Goal: Information Seeking & Learning: Learn about a topic

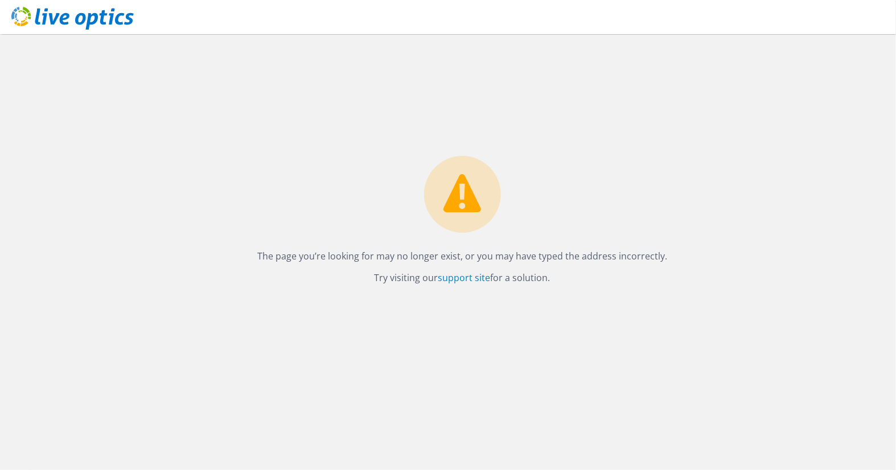
click at [50, 18] on use at bounding box center [72, 18] width 122 height 23
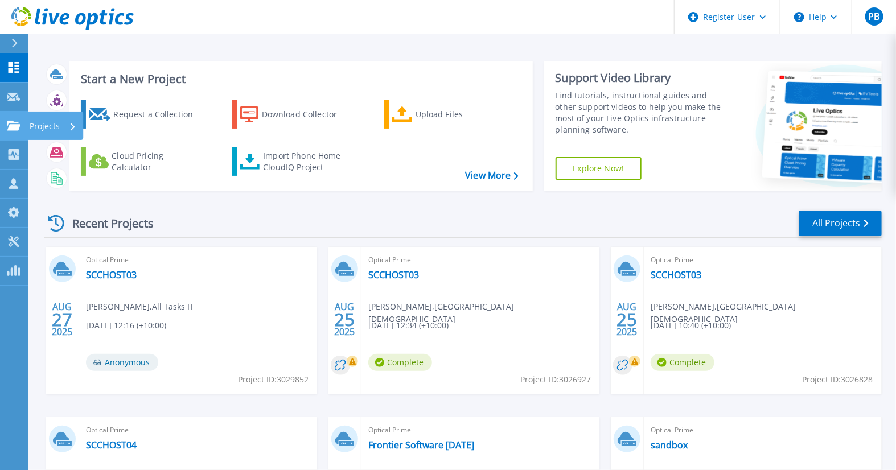
click at [14, 126] on icon at bounding box center [14, 126] width 14 height 10
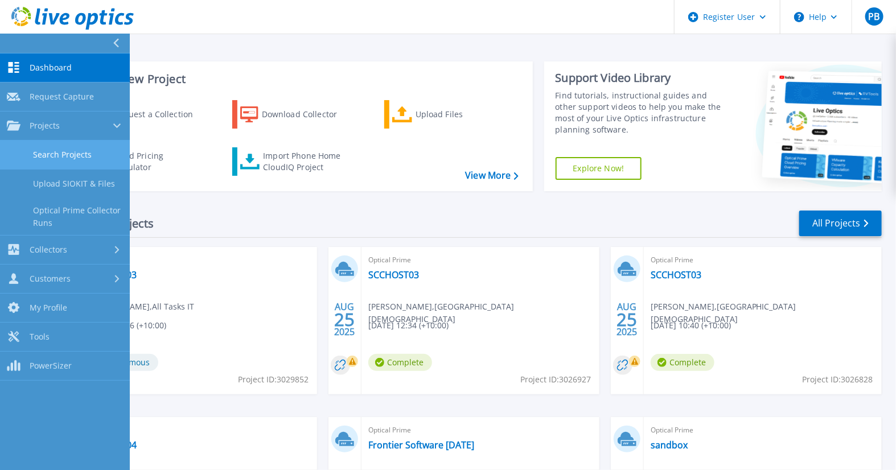
click at [67, 151] on link "Search Projects" at bounding box center [65, 155] width 130 height 29
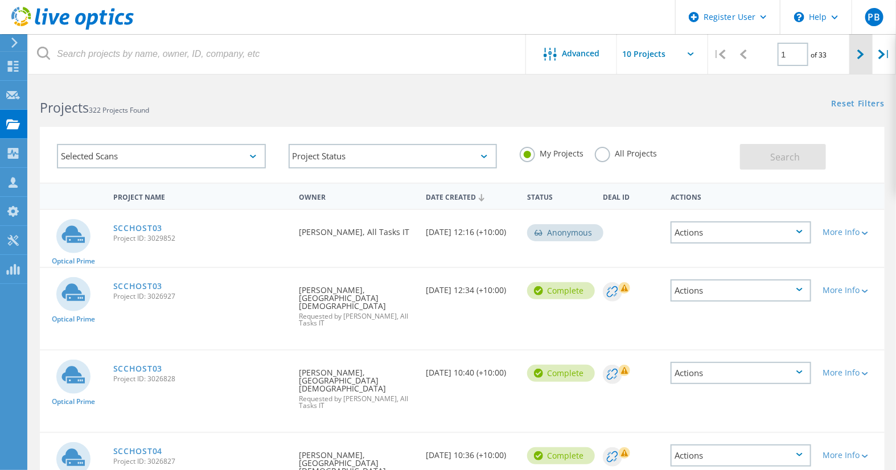
click at [856, 52] on div at bounding box center [860, 54] width 23 height 40
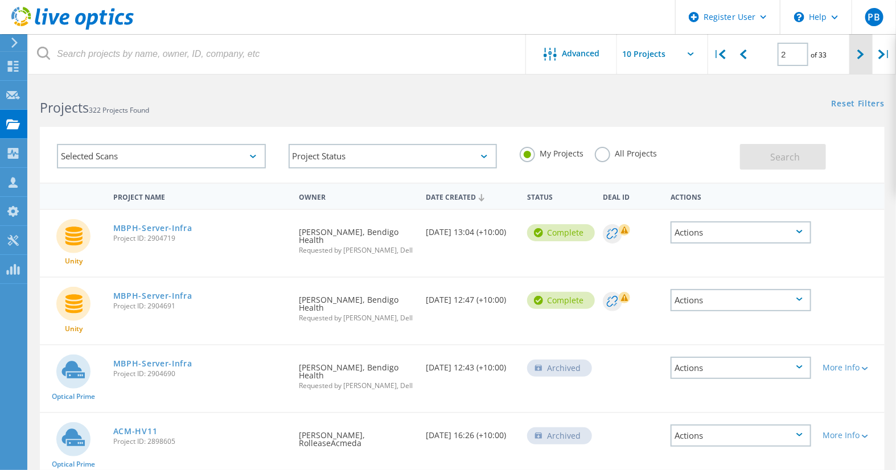
click at [858, 48] on div at bounding box center [860, 54] width 23 height 40
type input "3"
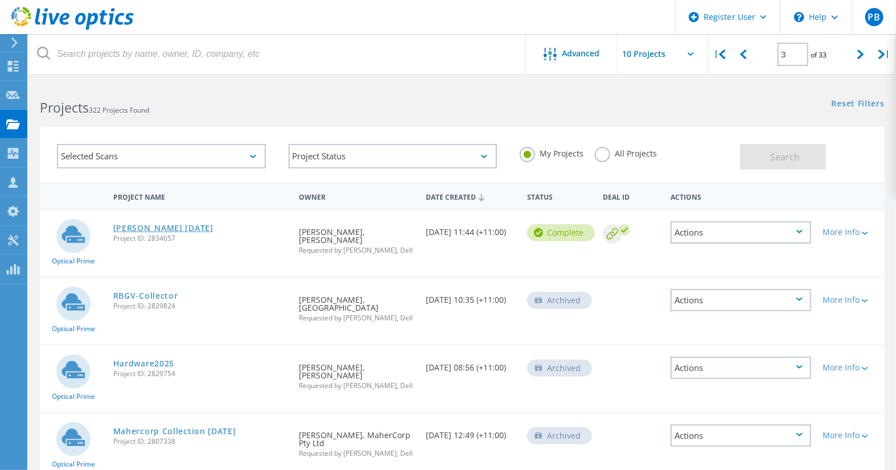
click at [164, 225] on link "Mawsons March 2025" at bounding box center [163, 228] width 100 height 8
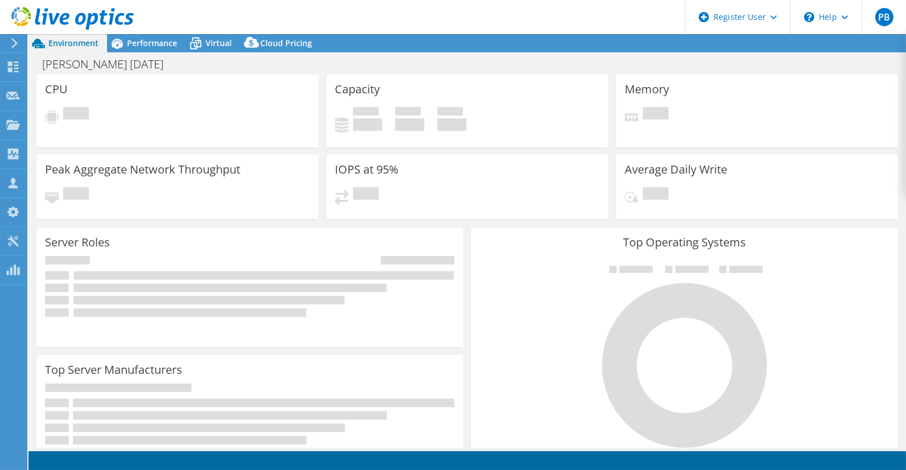
select select "USD"
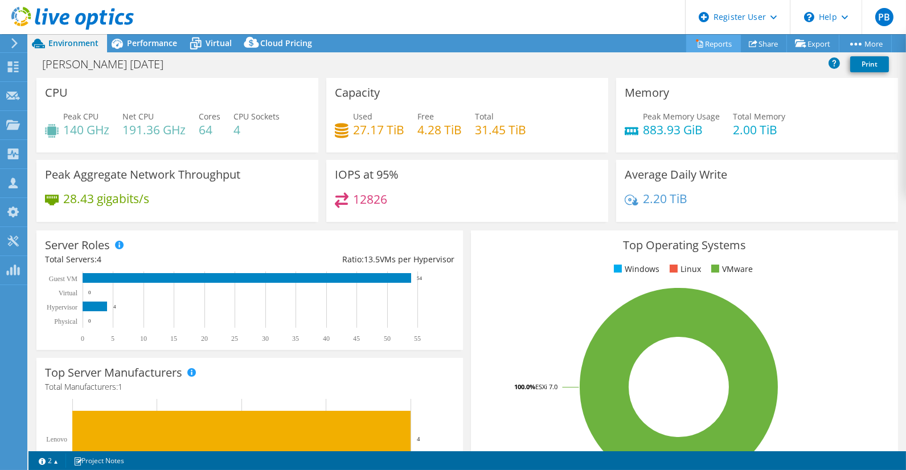
select select "Australia"
click at [721, 42] on link "Reports" at bounding box center [713, 44] width 55 height 18
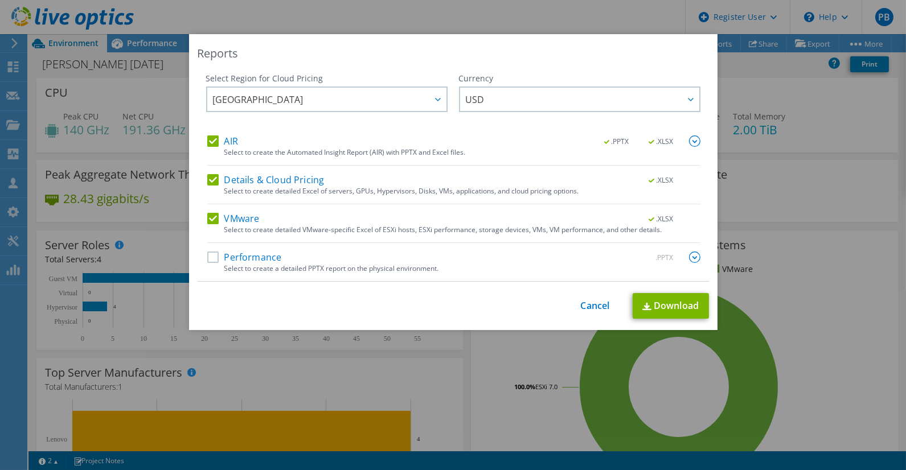
click at [209, 138] on label "AIR" at bounding box center [222, 140] width 31 height 11
click at [0, 0] on input "AIR" at bounding box center [0, 0] width 0 height 0
click at [211, 182] on label "Details & Cloud Pricing" at bounding box center [265, 179] width 117 height 11
click at [0, 0] on input "Details & Cloud Pricing" at bounding box center [0, 0] width 0 height 0
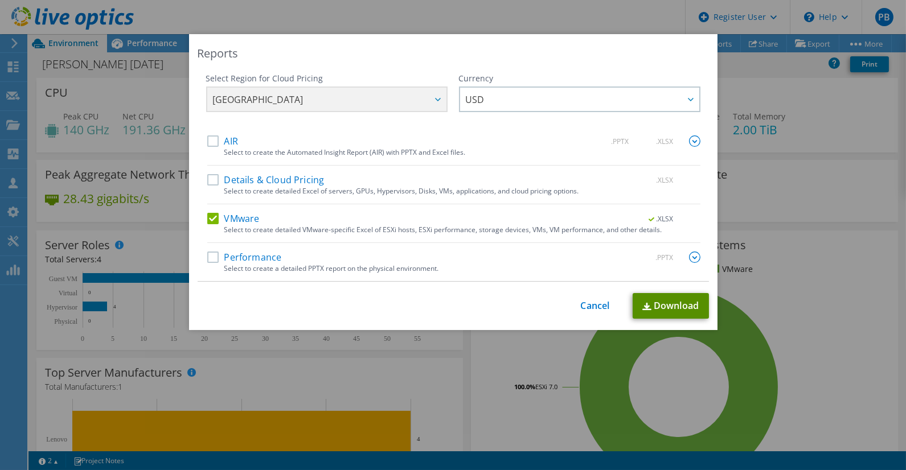
click at [660, 301] on link "Download" at bounding box center [670, 306] width 76 height 26
click at [581, 302] on link "Cancel" at bounding box center [595, 306] width 29 height 11
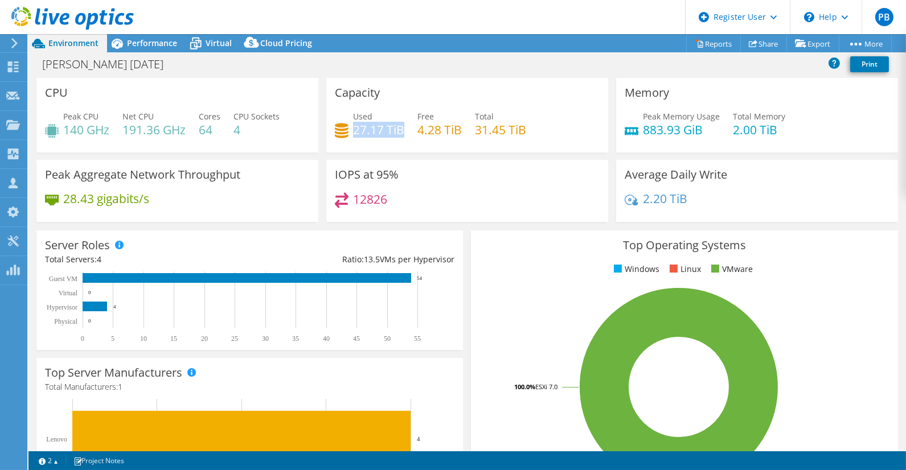
drag, startPoint x: 399, startPoint y: 129, endPoint x: 353, endPoint y: 132, distance: 46.2
click at [353, 132] on h4 "27.17 TiB" at bounding box center [378, 130] width 51 height 13
click at [143, 44] on span "Performance" at bounding box center [152, 43] width 50 height 11
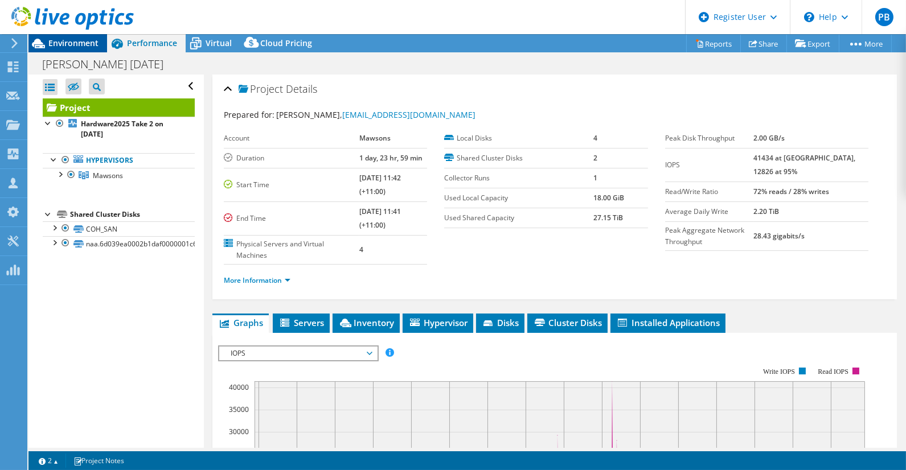
click at [63, 44] on span "Environment" at bounding box center [73, 43] width 50 height 11
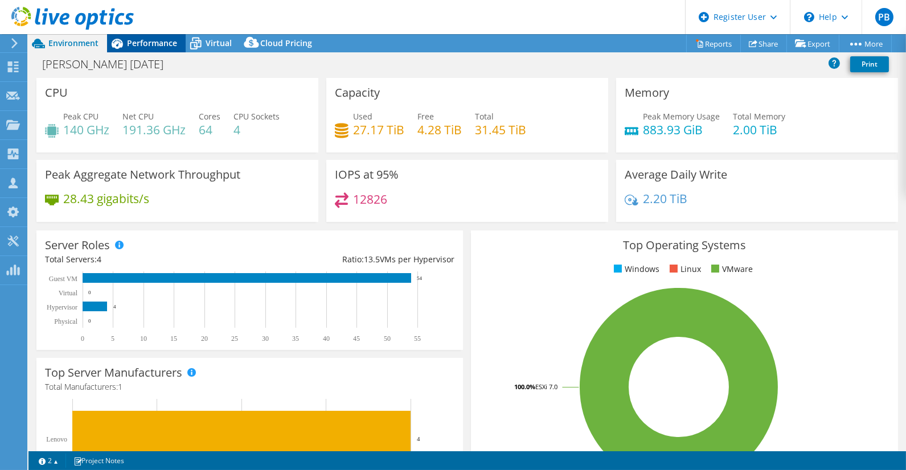
click at [157, 36] on div "Performance" at bounding box center [146, 43] width 79 height 18
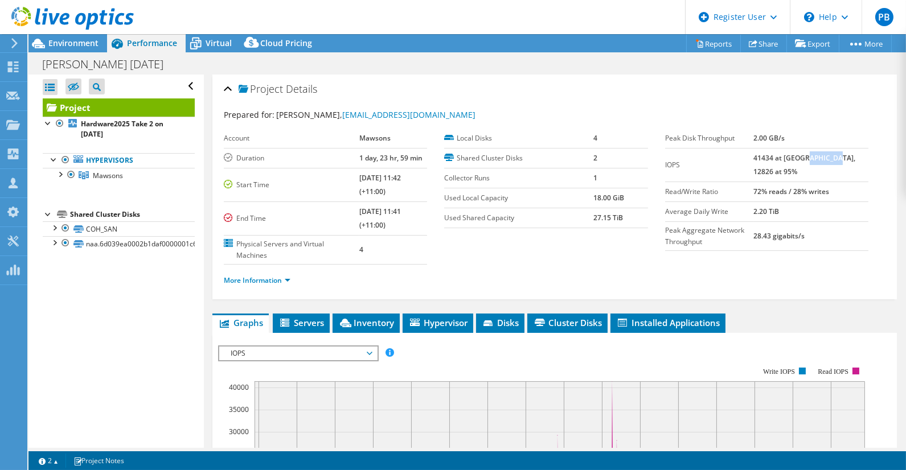
drag, startPoint x: 857, startPoint y: 162, endPoint x: 823, endPoint y: 162, distance: 34.2
click at [823, 162] on td "41434 at Peak, 12826 at 95%" at bounding box center [810, 165] width 115 height 34
drag, startPoint x: 823, startPoint y: 162, endPoint x: 845, endPoint y: 194, distance: 38.8
click at [829, 193] on b "72% reads / 28% writes" at bounding box center [791, 192] width 76 height 10
drag, startPoint x: 848, startPoint y: 191, endPoint x: 761, endPoint y: 190, distance: 86.5
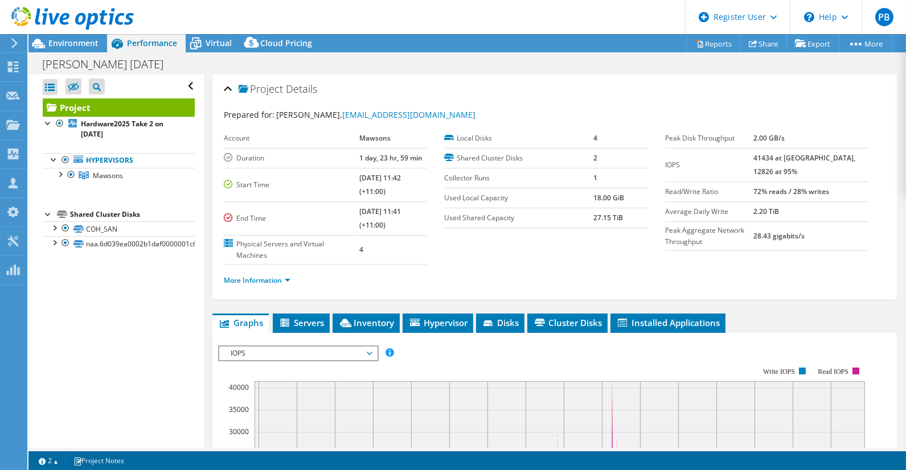
click at [761, 190] on tr "Read/Write Ratio 72% reads / 28% writes" at bounding box center [766, 192] width 203 height 20
click at [262, 278] on link "More Information" at bounding box center [257, 281] width 67 height 10
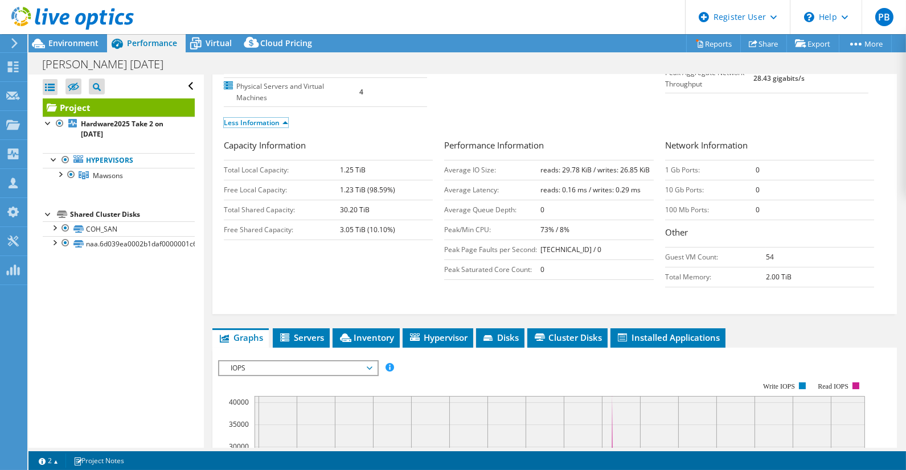
scroll to position [190, 0]
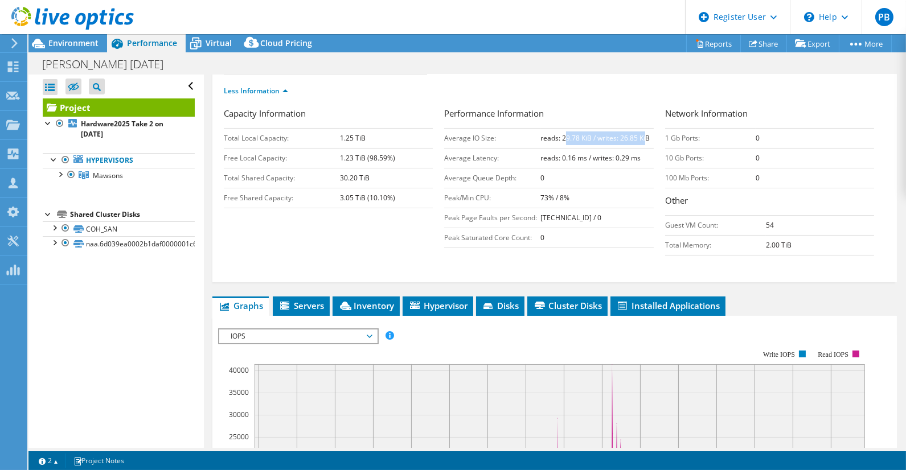
drag, startPoint x: 559, startPoint y: 136, endPoint x: 640, endPoint y: 139, distance: 81.5
click at [640, 139] on b "reads: 29.78 KiB / writes: 26.85 KiB" at bounding box center [594, 138] width 109 height 10
drag, startPoint x: 640, startPoint y: 139, endPoint x: 558, endPoint y: 190, distance: 96.9
click at [558, 193] on b "73% / 8%" at bounding box center [554, 198] width 29 height 10
drag, startPoint x: 623, startPoint y: 152, endPoint x: 532, endPoint y: 158, distance: 91.8
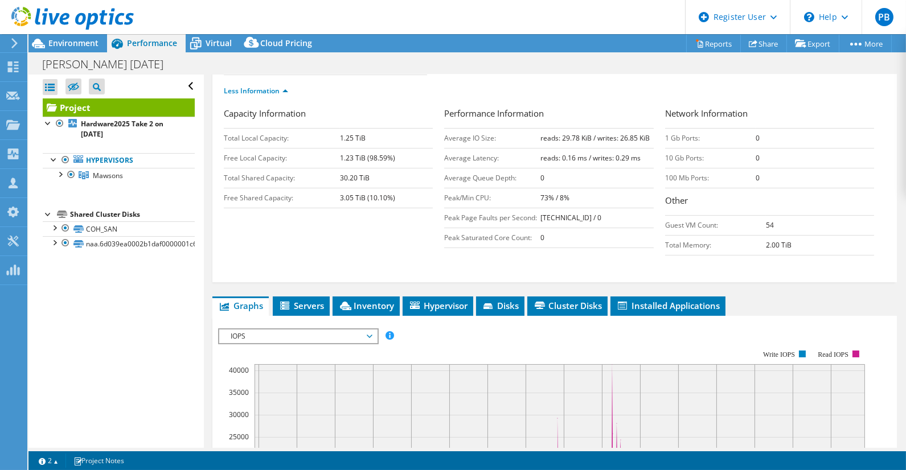
click at [532, 158] on tr "Average Latency: reads: 0.16 ms / writes: 0.29 ms" at bounding box center [548, 158] width 209 height 20
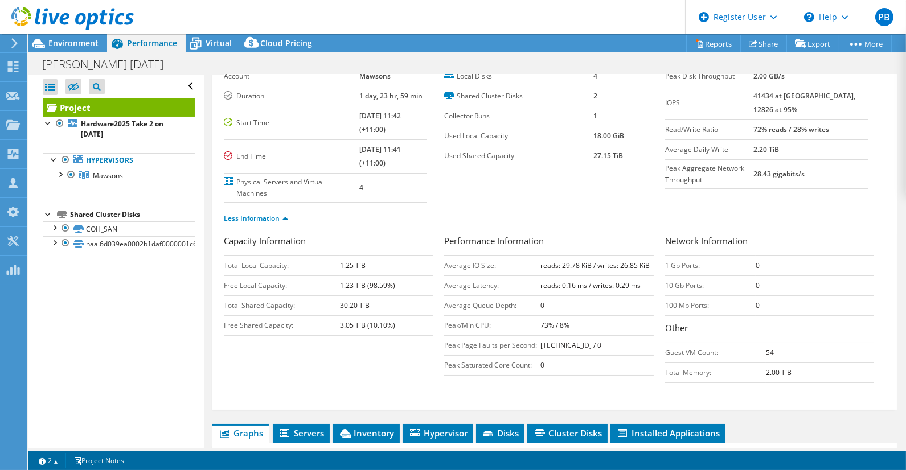
scroll to position [0, 0]
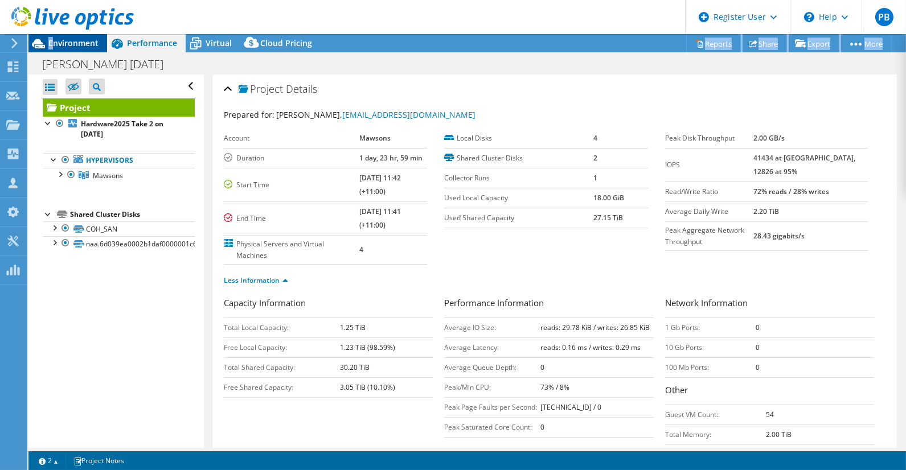
click at [53, 38] on span "Environment" at bounding box center [73, 43] width 50 height 11
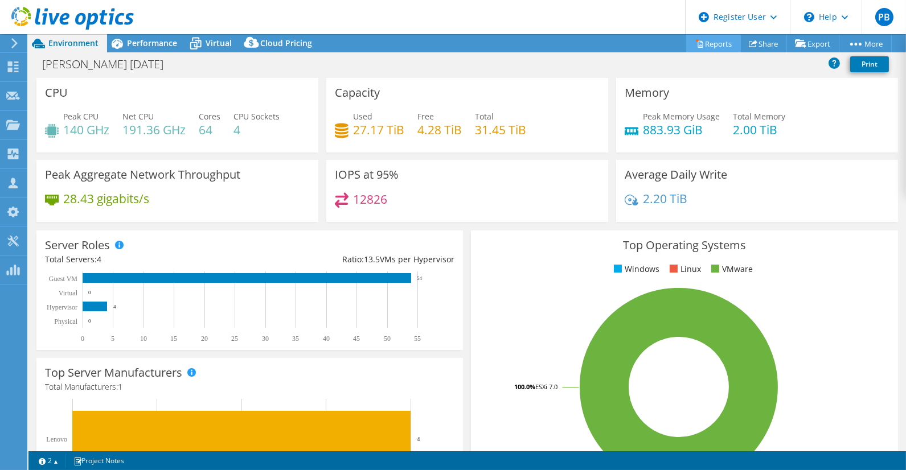
click at [702, 50] on link "Reports" at bounding box center [713, 44] width 55 height 18
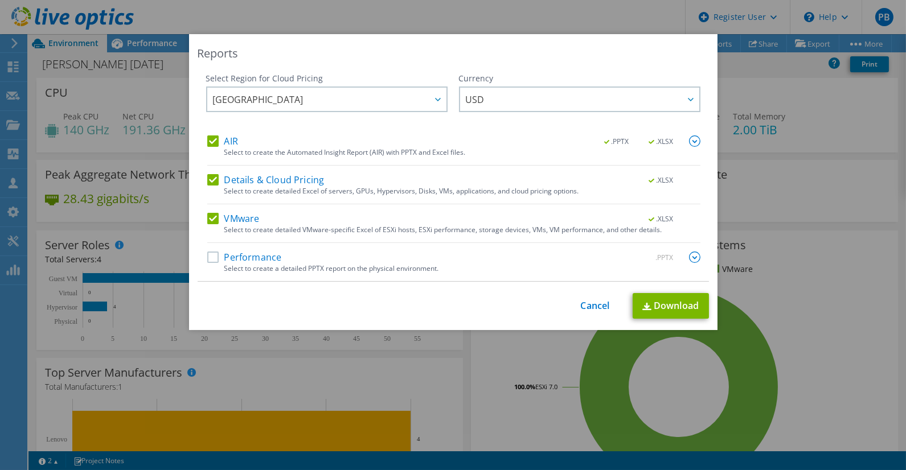
click at [208, 144] on label "AIR" at bounding box center [222, 140] width 31 height 11
click at [0, 0] on input "AIR" at bounding box center [0, 0] width 0 height 0
click at [208, 178] on label "Details & Cloud Pricing" at bounding box center [265, 179] width 117 height 11
click at [0, 0] on input "Details & Cloud Pricing" at bounding box center [0, 0] width 0 height 0
click at [208, 178] on label "Details & Cloud Pricing" at bounding box center [265, 179] width 117 height 11
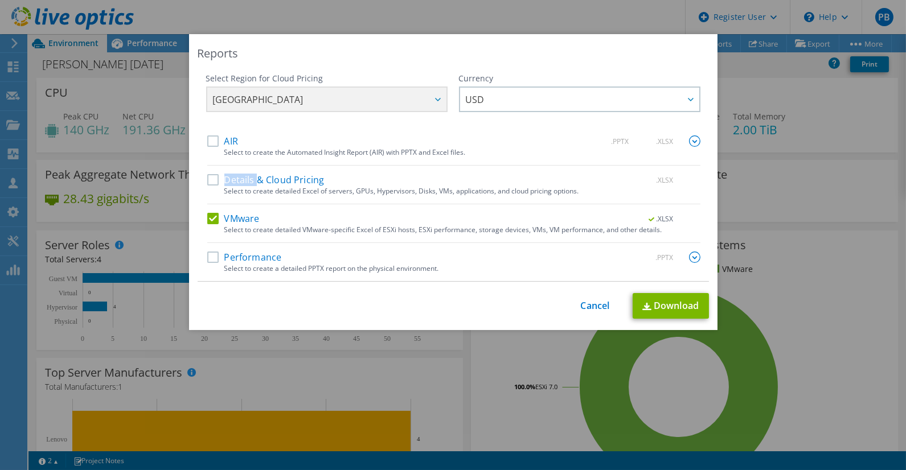
click at [0, 0] on input "Details & Cloud Pricing" at bounding box center [0, 0] width 0 height 0
click at [200, 177] on div "Select Region for Cloud Pricing Asia Pacific (Hong Kong) Asia Pacific (Mumbai) …" at bounding box center [453, 177] width 511 height 209
click at [209, 180] on label "Details & Cloud Pricing" at bounding box center [265, 179] width 117 height 11
click at [0, 0] on input "Details & Cloud Pricing" at bounding box center [0, 0] width 0 height 0
click at [586, 309] on link "Cancel" at bounding box center [595, 306] width 29 height 11
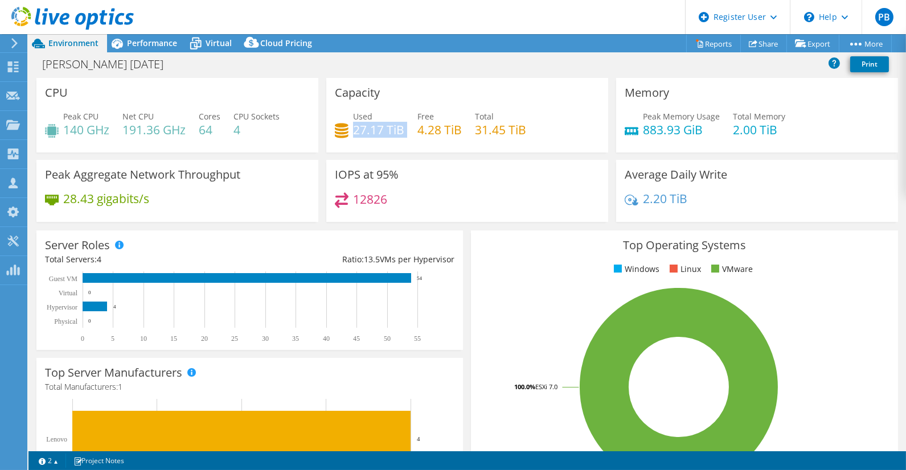
drag, startPoint x: 401, startPoint y: 130, endPoint x: 351, endPoint y: 135, distance: 50.4
click at [351, 135] on div "Used 27.17 TiB Free 4.28 TiB Total 31.45 TiB" at bounding box center [467, 128] width 265 height 37
click at [165, 40] on span "Performance" at bounding box center [152, 43] width 50 height 11
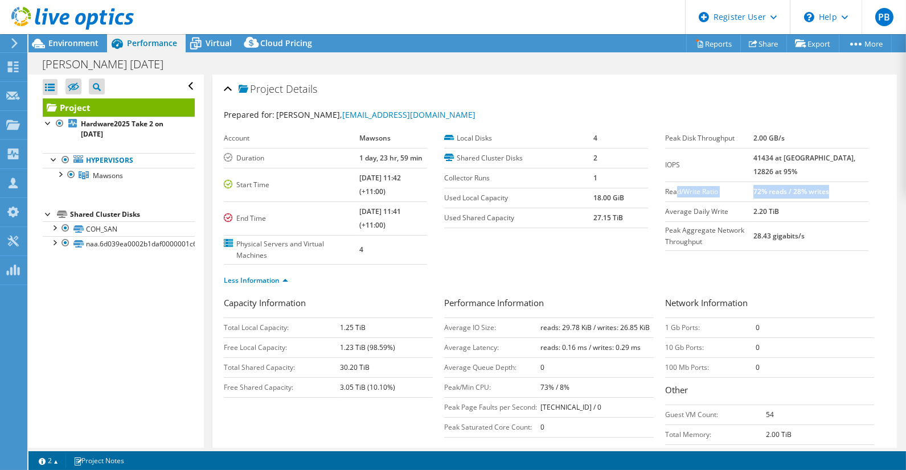
drag, startPoint x: 840, startPoint y: 188, endPoint x: 669, endPoint y: 187, distance: 171.4
click at [669, 187] on tr "Read/Write Ratio 72% reads / 28% writes" at bounding box center [766, 192] width 203 height 20
click at [617, 358] on td "0" at bounding box center [596, 368] width 113 height 20
drag, startPoint x: 519, startPoint y: 324, endPoint x: 642, endPoint y: 326, distance: 123.0
click at [643, 326] on tr "Average IO Size: reads: 29.78 KiB / writes: 26.85 KiB" at bounding box center [548, 328] width 209 height 20
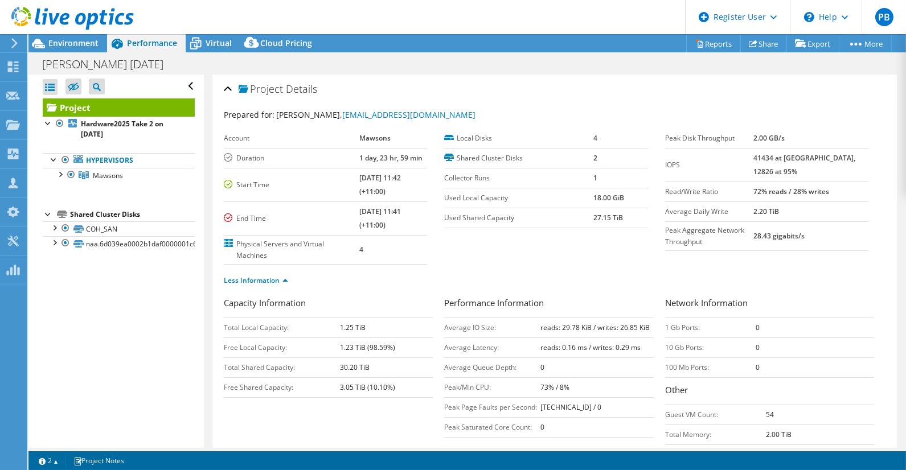
click at [640, 326] on b "reads: 29.78 KiB / writes: 26.85 KiB" at bounding box center [594, 328] width 109 height 10
drag, startPoint x: 562, startPoint y: 328, endPoint x: 570, endPoint y: 332, distance: 8.7
click at [564, 328] on b "reads: 29.78 KiB / writes: 26.85 KiB" at bounding box center [594, 328] width 109 height 10
click at [585, 276] on ul "Less Information" at bounding box center [555, 279] width 662 height 15
click at [63, 39] on span "Environment" at bounding box center [73, 43] width 50 height 11
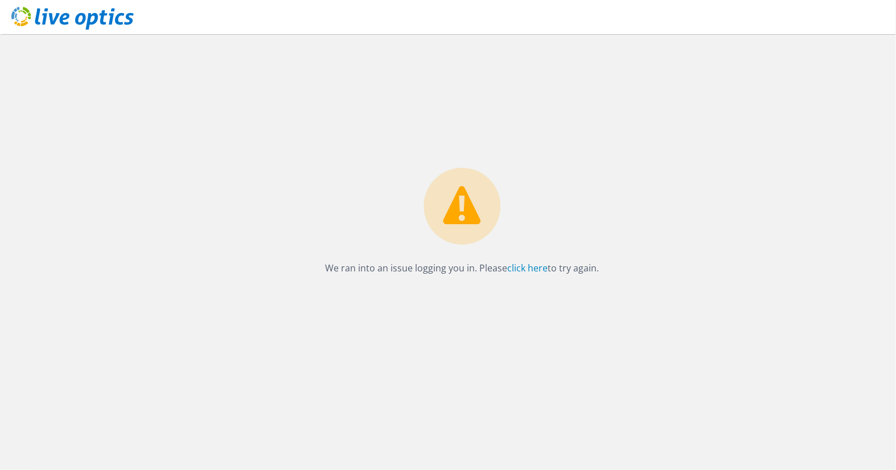
click at [88, 27] on use at bounding box center [72, 18] width 122 height 23
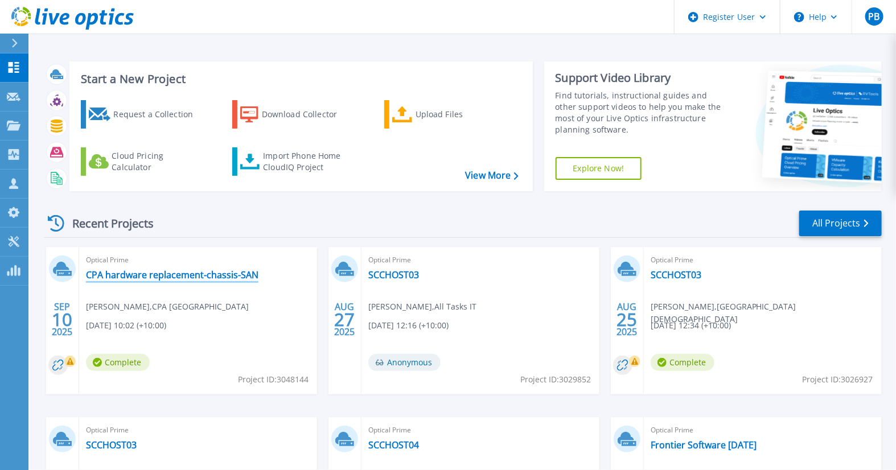
click at [191, 273] on link "CPA hardware replacement-chassis-SAN" at bounding box center [172, 274] width 172 height 11
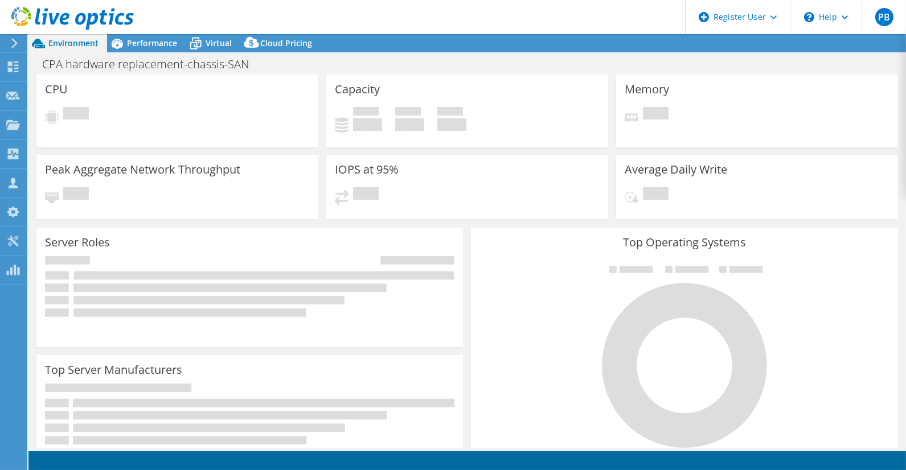
select select "USD"
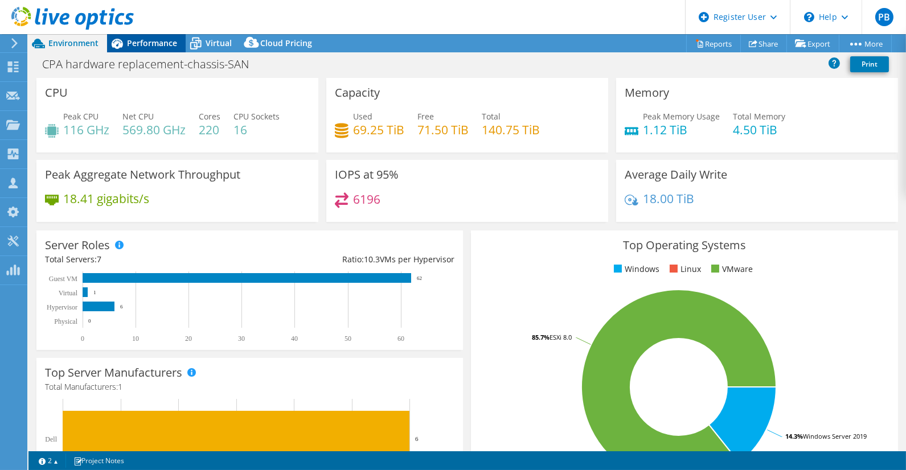
click at [157, 43] on span "Performance" at bounding box center [152, 43] width 50 height 11
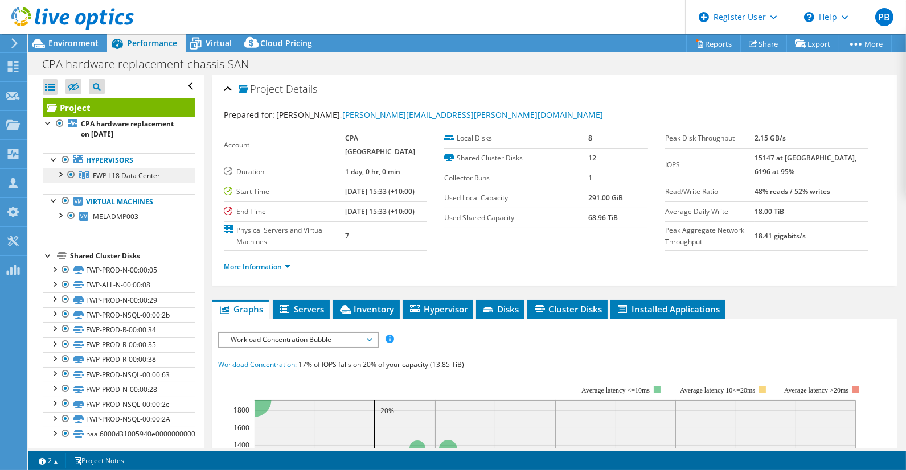
click at [129, 180] on link "FWP L18 Data Center" at bounding box center [119, 175] width 152 height 15
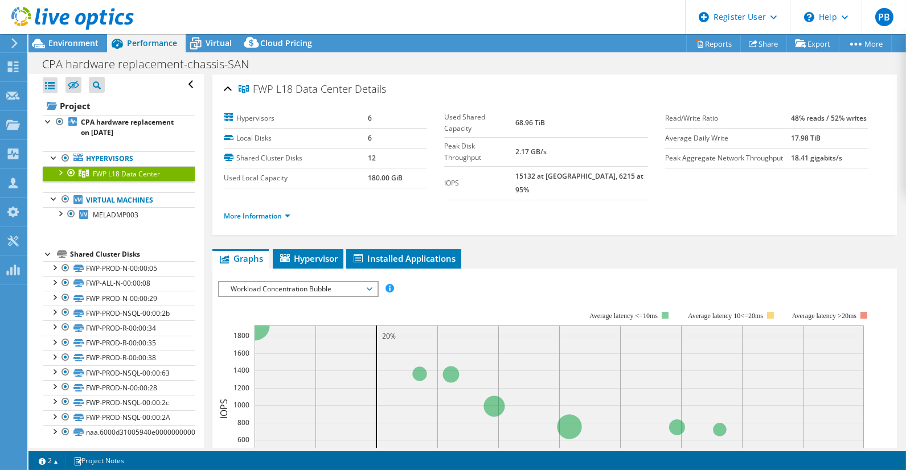
scroll to position [3, 0]
click at [63, 171] on div at bounding box center [59, 170] width 11 height 11
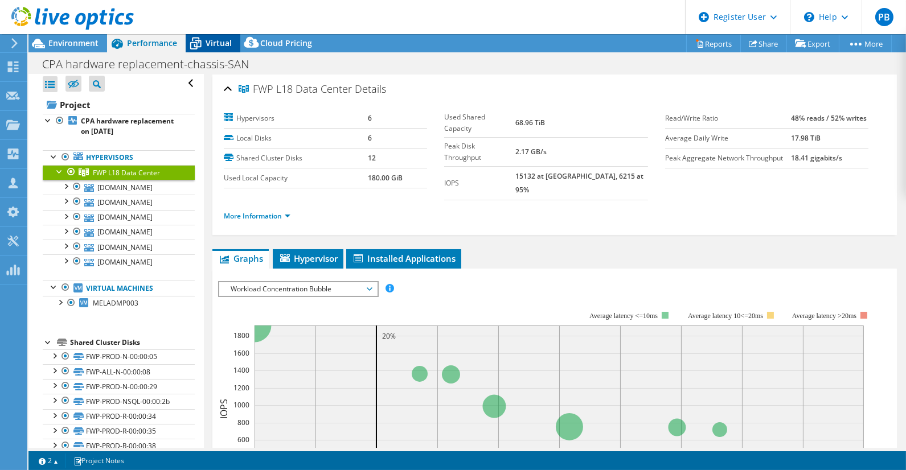
click at [212, 38] on span "Virtual" at bounding box center [219, 43] width 26 height 11
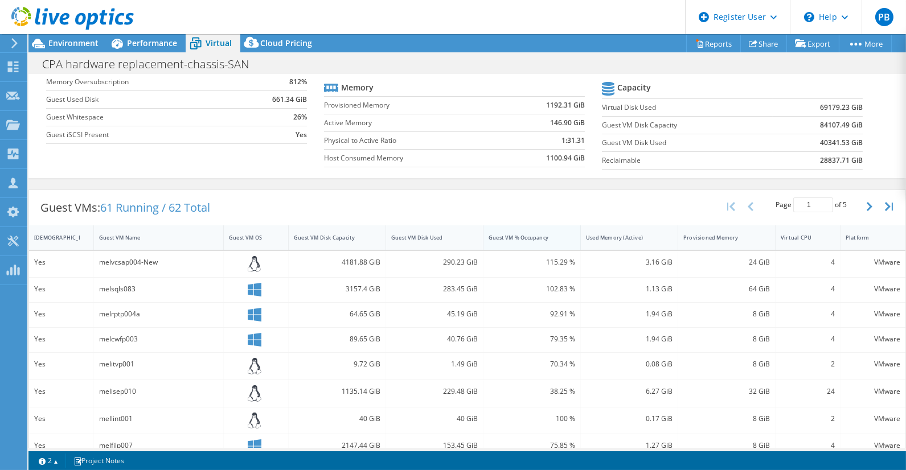
scroll to position [295, 0]
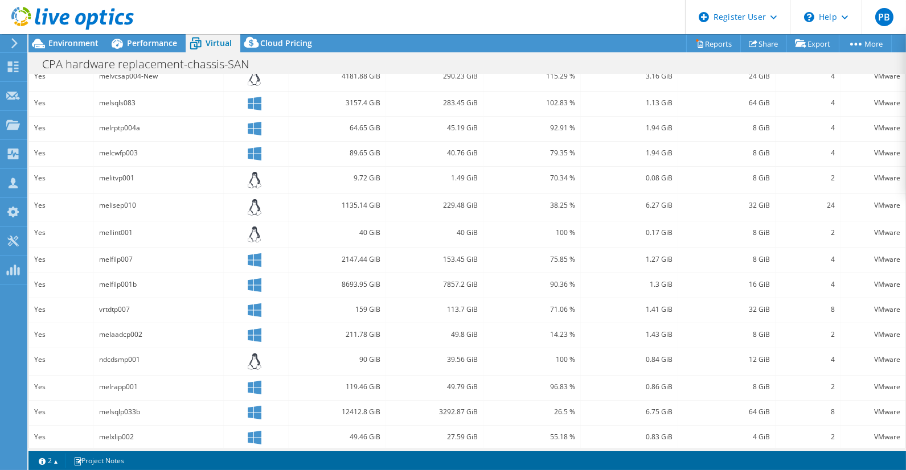
click at [41, 13] on icon at bounding box center [72, 18] width 122 height 23
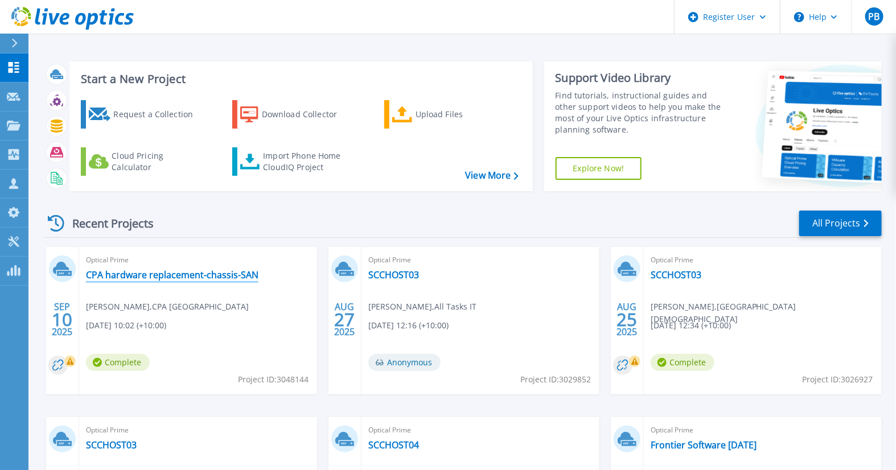
click at [159, 273] on link "CPA hardware replacement-chassis-SAN" at bounding box center [172, 274] width 172 height 11
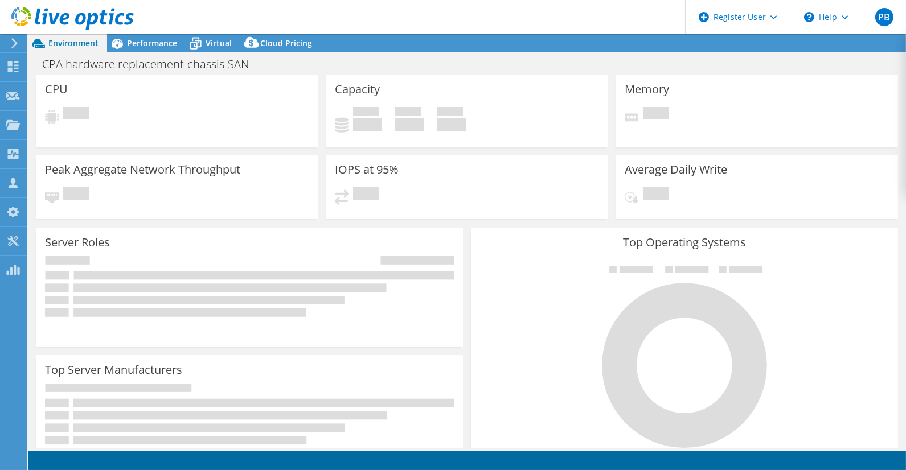
select select "USD"
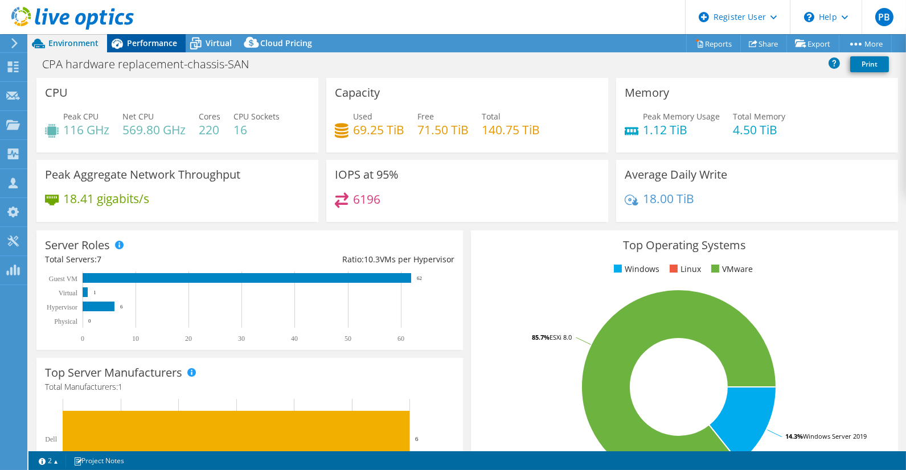
click at [138, 41] on span "Performance" at bounding box center [152, 43] width 50 height 11
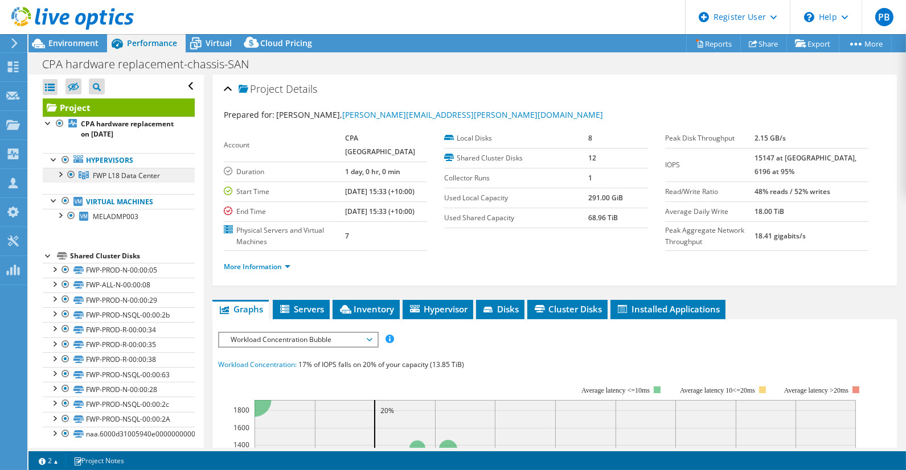
click at [95, 174] on span "FWP L18 Data Center" at bounding box center [126, 176] width 67 height 10
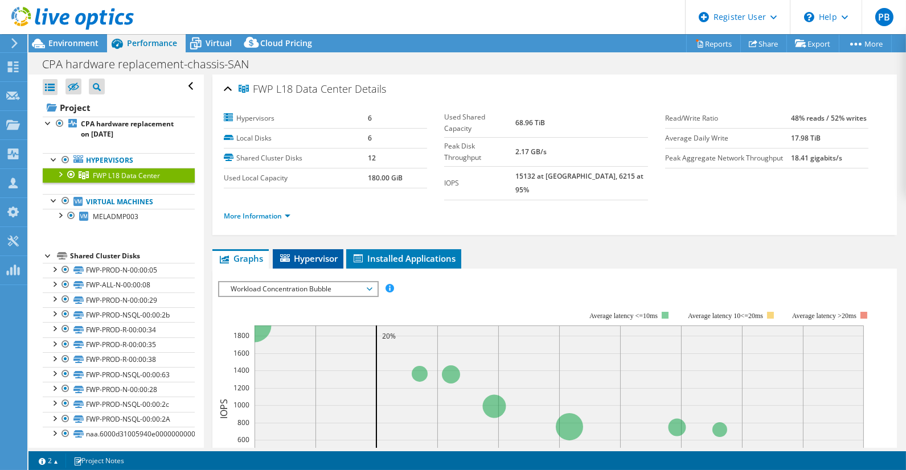
click at [306, 253] on span "Hypervisor" at bounding box center [307, 258] width 59 height 11
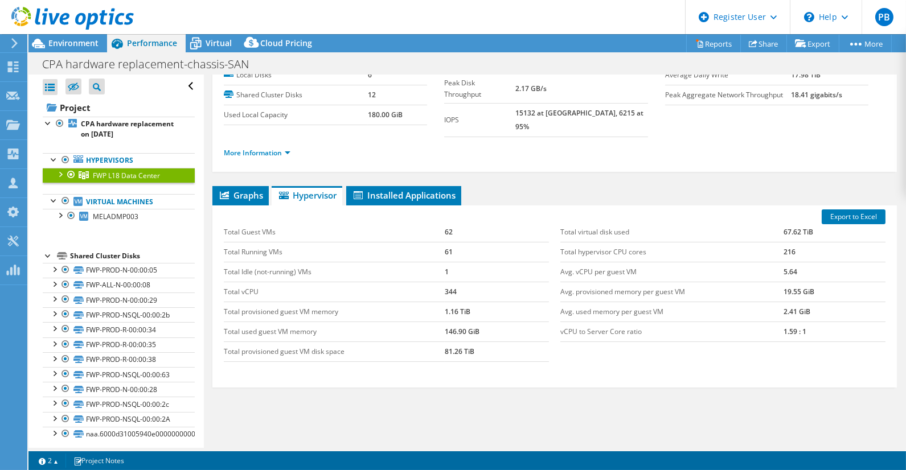
scroll to position [92, 0]
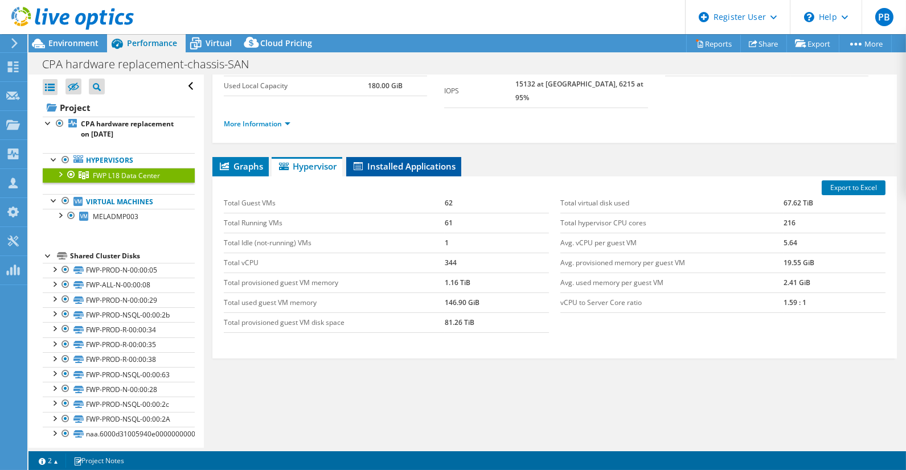
click at [419, 161] on span "Installed Applications" at bounding box center [404, 166] width 104 height 11
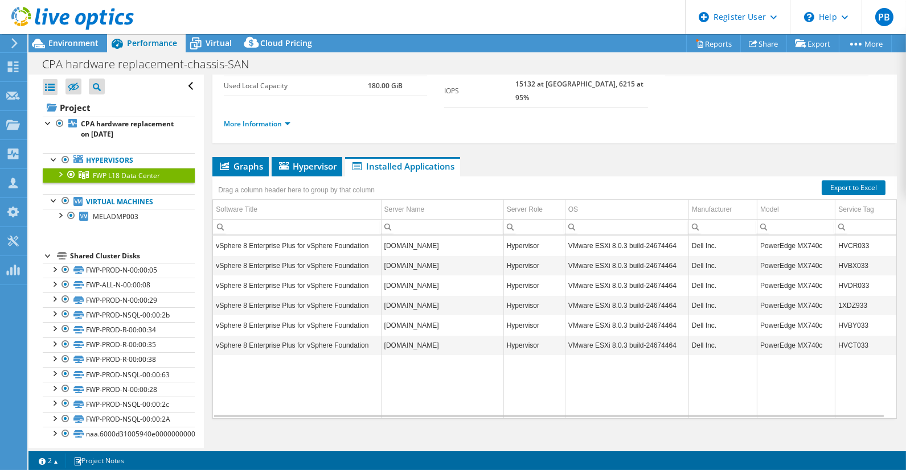
click at [41, 37] on div at bounding box center [67, 19] width 134 height 38
click at [69, 43] on span "Environment" at bounding box center [73, 43] width 50 height 11
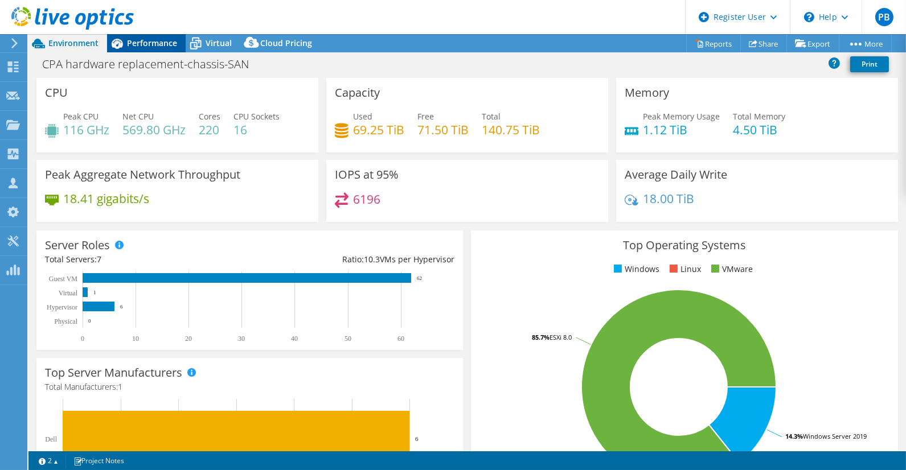
click at [134, 43] on span "Performance" at bounding box center [152, 43] width 50 height 11
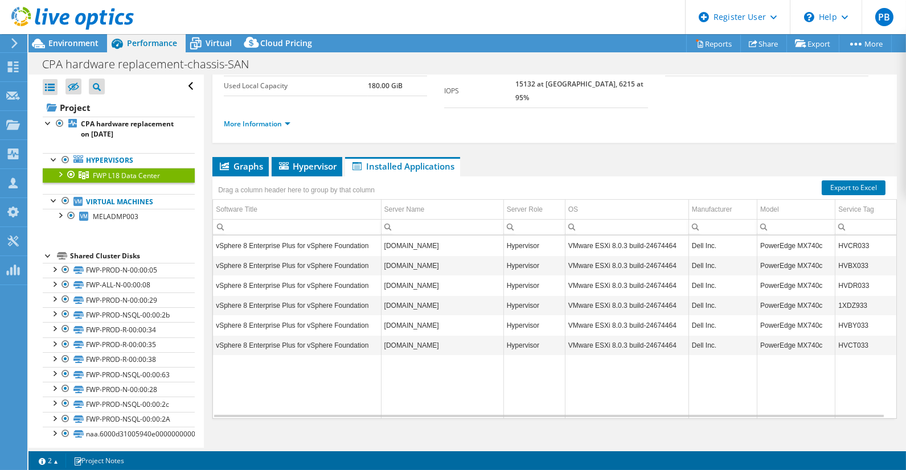
click at [184, 46] on div "Performance" at bounding box center [146, 43] width 79 height 18
click at [188, 46] on icon at bounding box center [196, 44] width 20 height 20
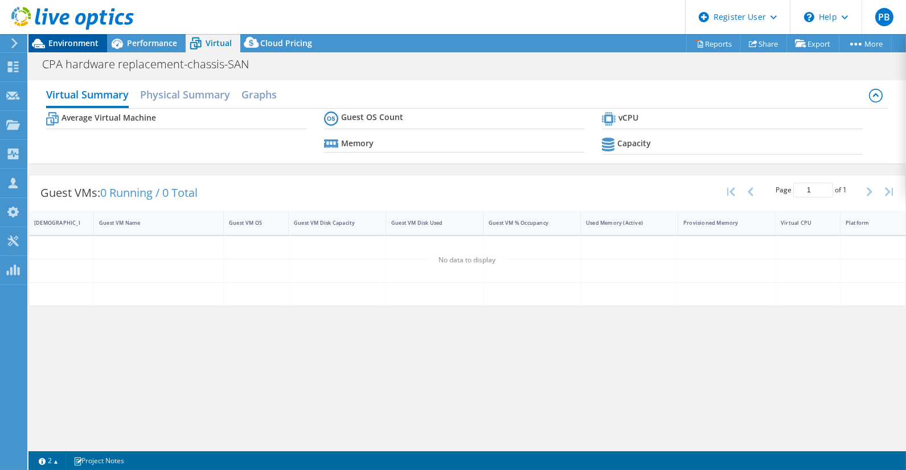
click at [77, 48] on span "Environment" at bounding box center [73, 43] width 50 height 11
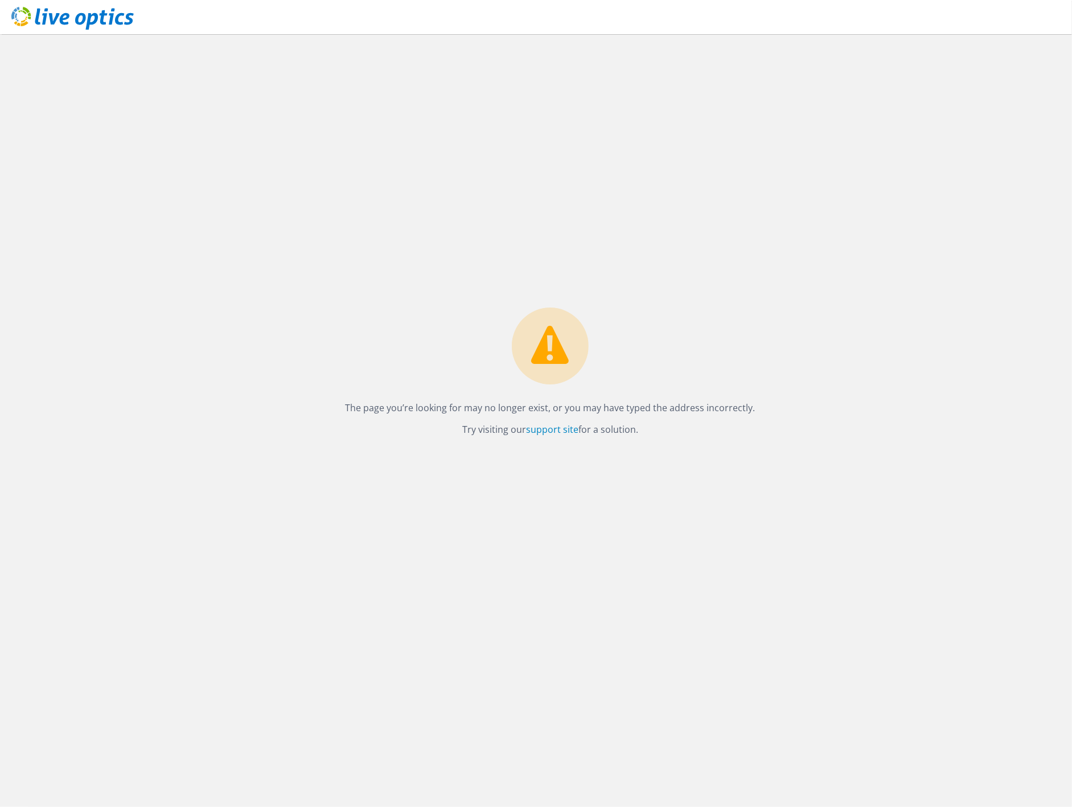
click at [86, 19] on icon at bounding box center [72, 18] width 122 height 23
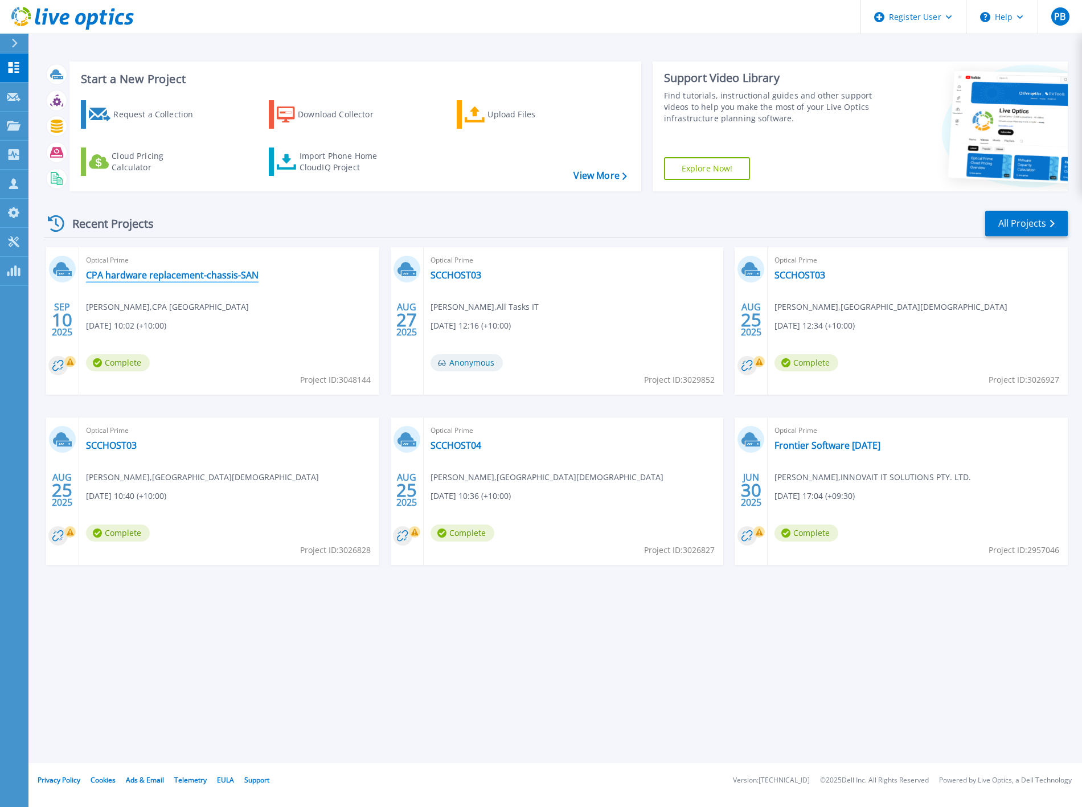
click at [172, 276] on link "CPA hardware replacement-chassis-SAN" at bounding box center [172, 274] width 172 height 11
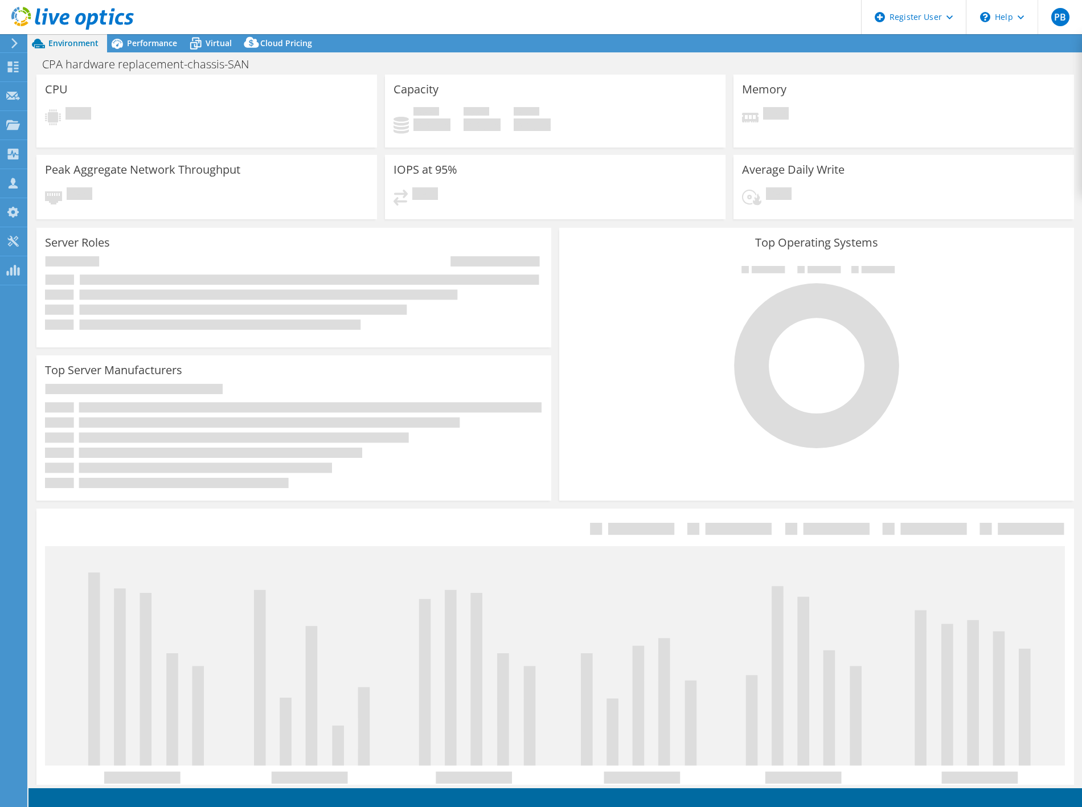
select select "USD"
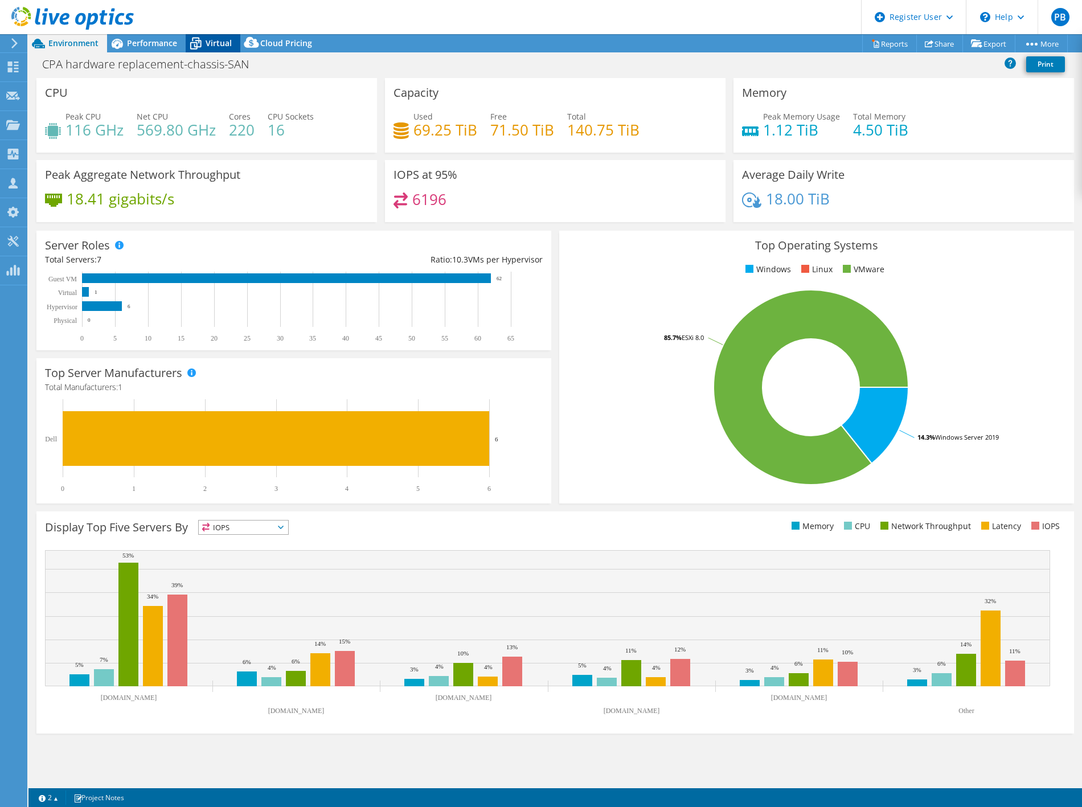
click at [212, 38] on span "Virtual" at bounding box center [219, 43] width 26 height 11
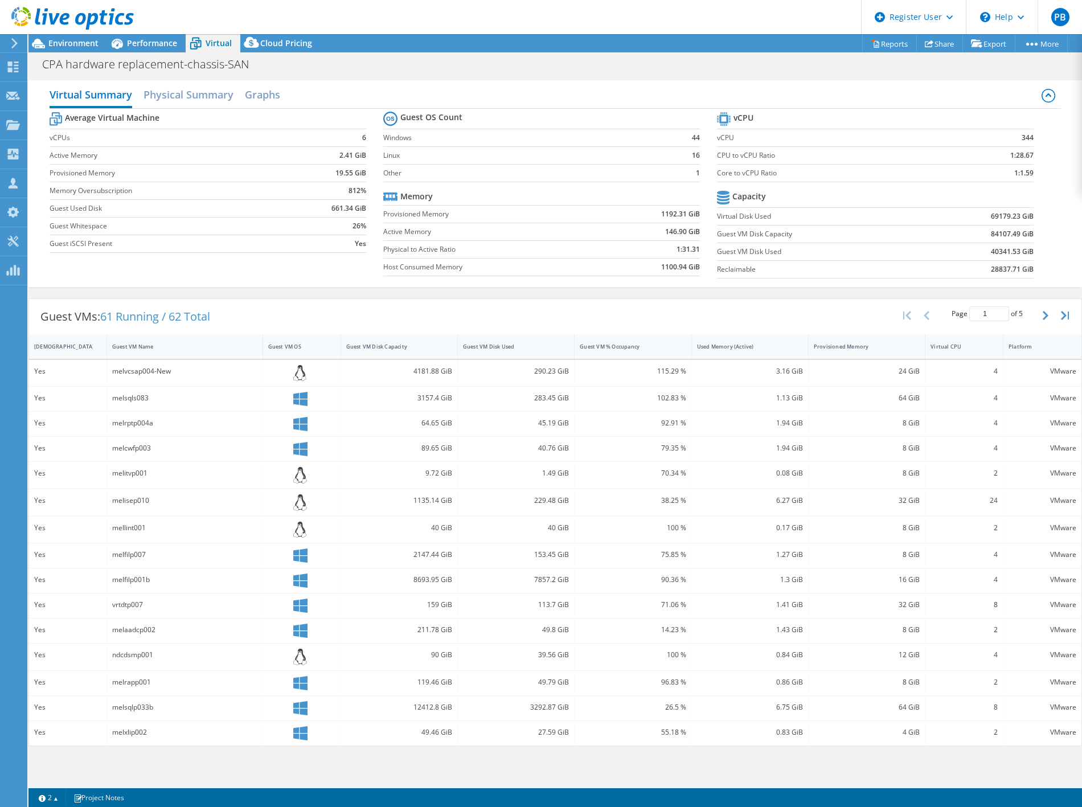
scroll to position [21, 0]
click at [1040, 315] on button "button" at bounding box center [1046, 316] width 19 height 22
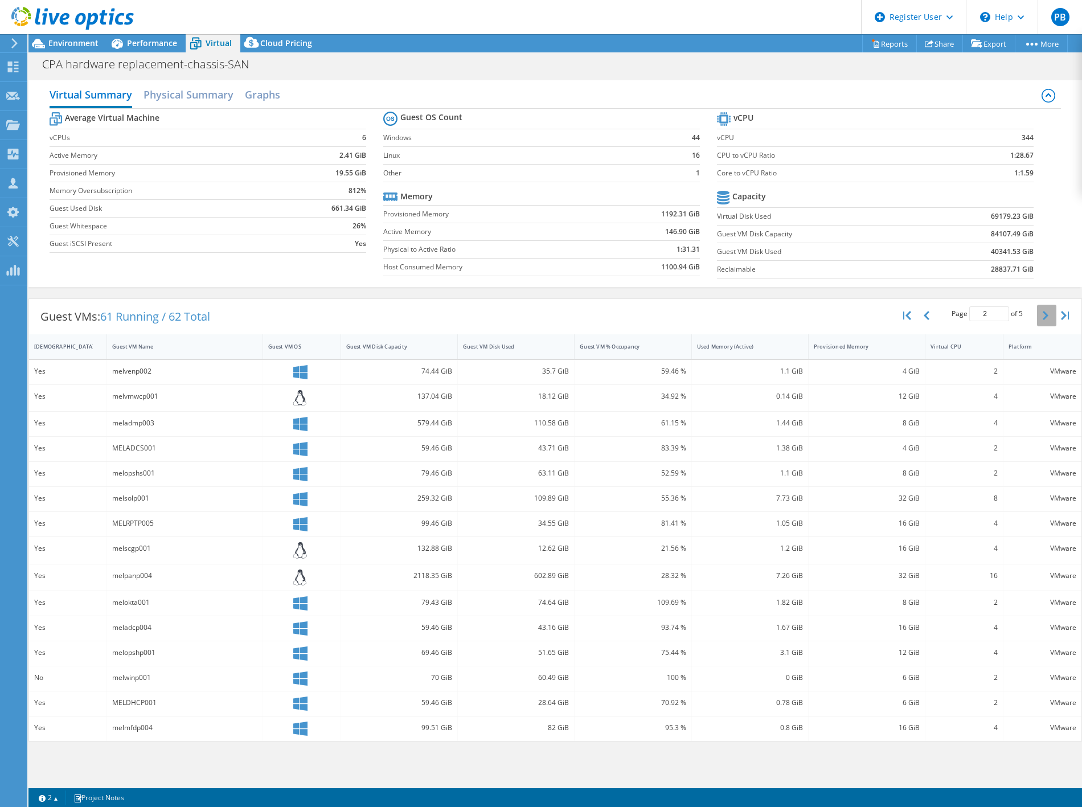
click at [1040, 315] on button "button" at bounding box center [1046, 316] width 19 height 22
type input "3"
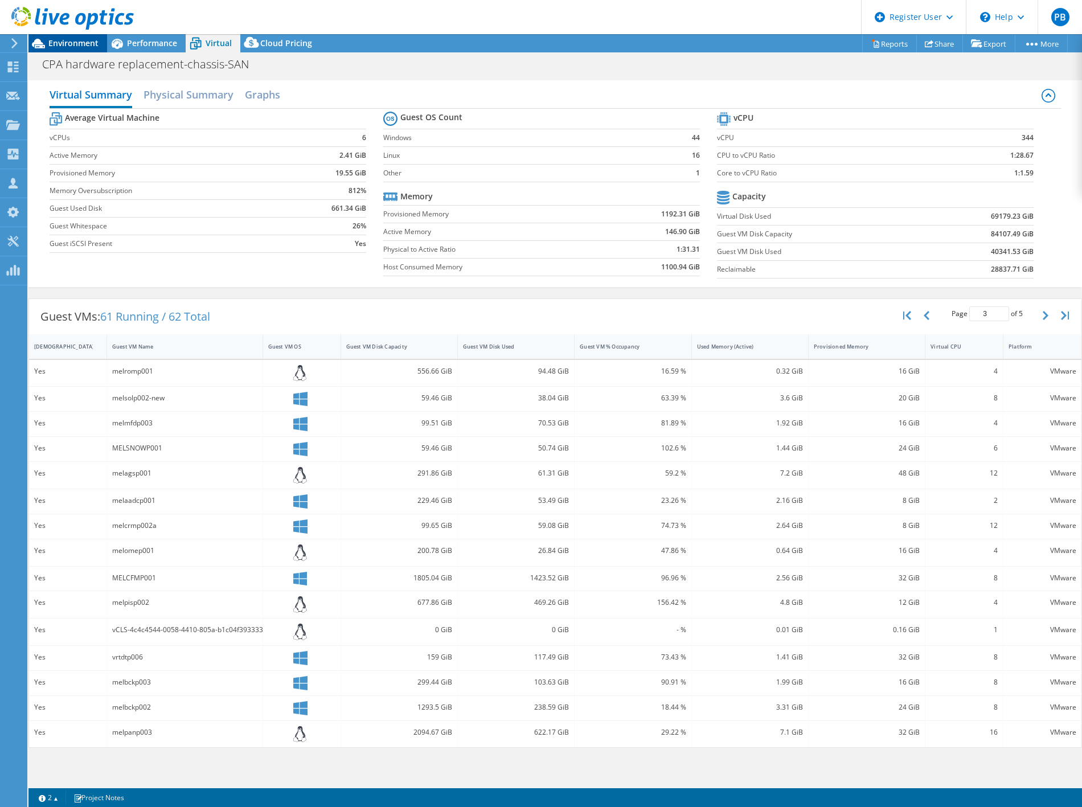
click at [87, 40] on span "Environment" at bounding box center [73, 43] width 50 height 11
